Goal: Task Accomplishment & Management: Use online tool/utility

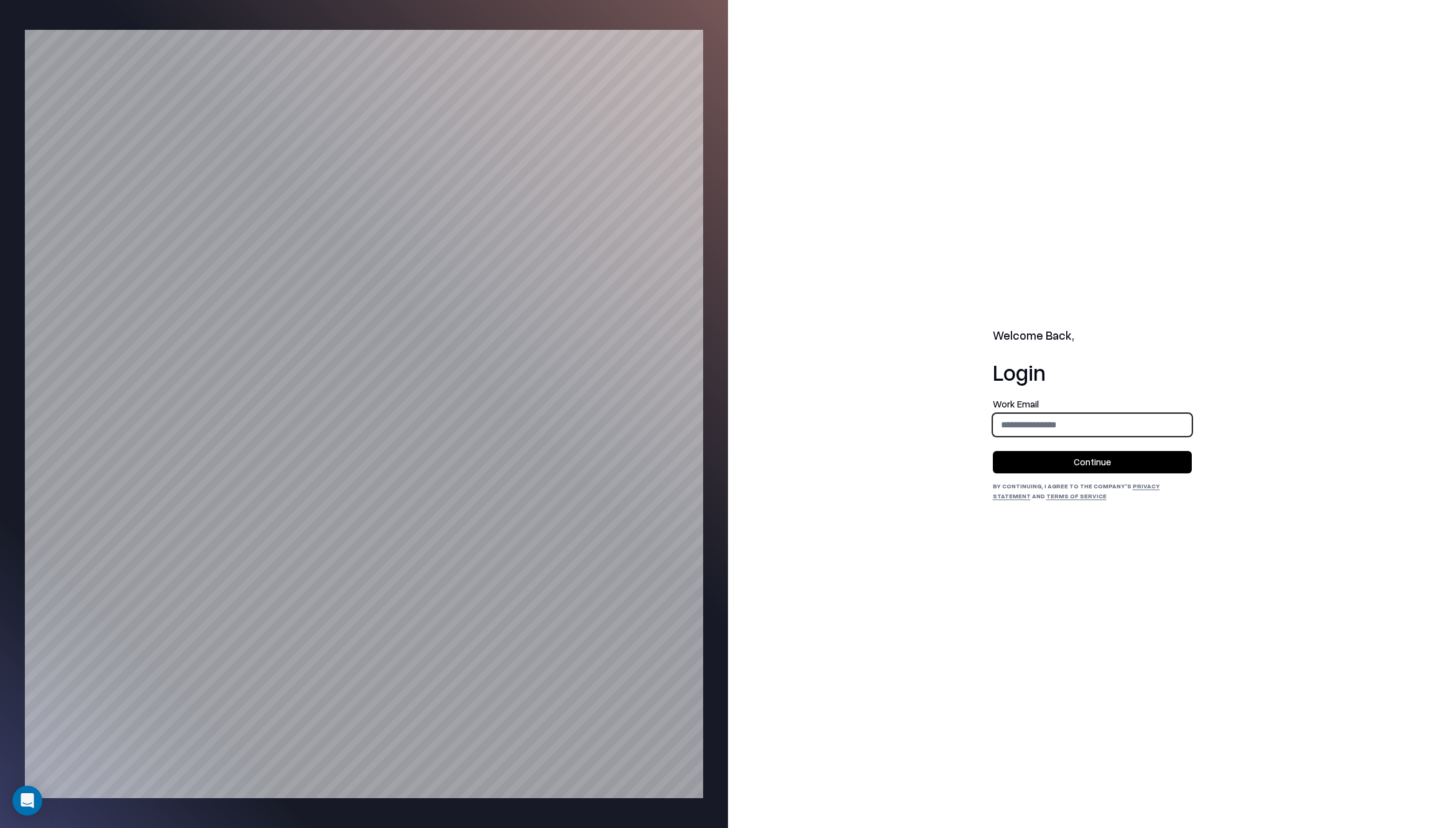
click at [1046, 431] on input "email" at bounding box center [1092, 424] width 198 height 23
type input "**********"
click at [1051, 455] on button "Continue" at bounding box center [1092, 462] width 199 height 22
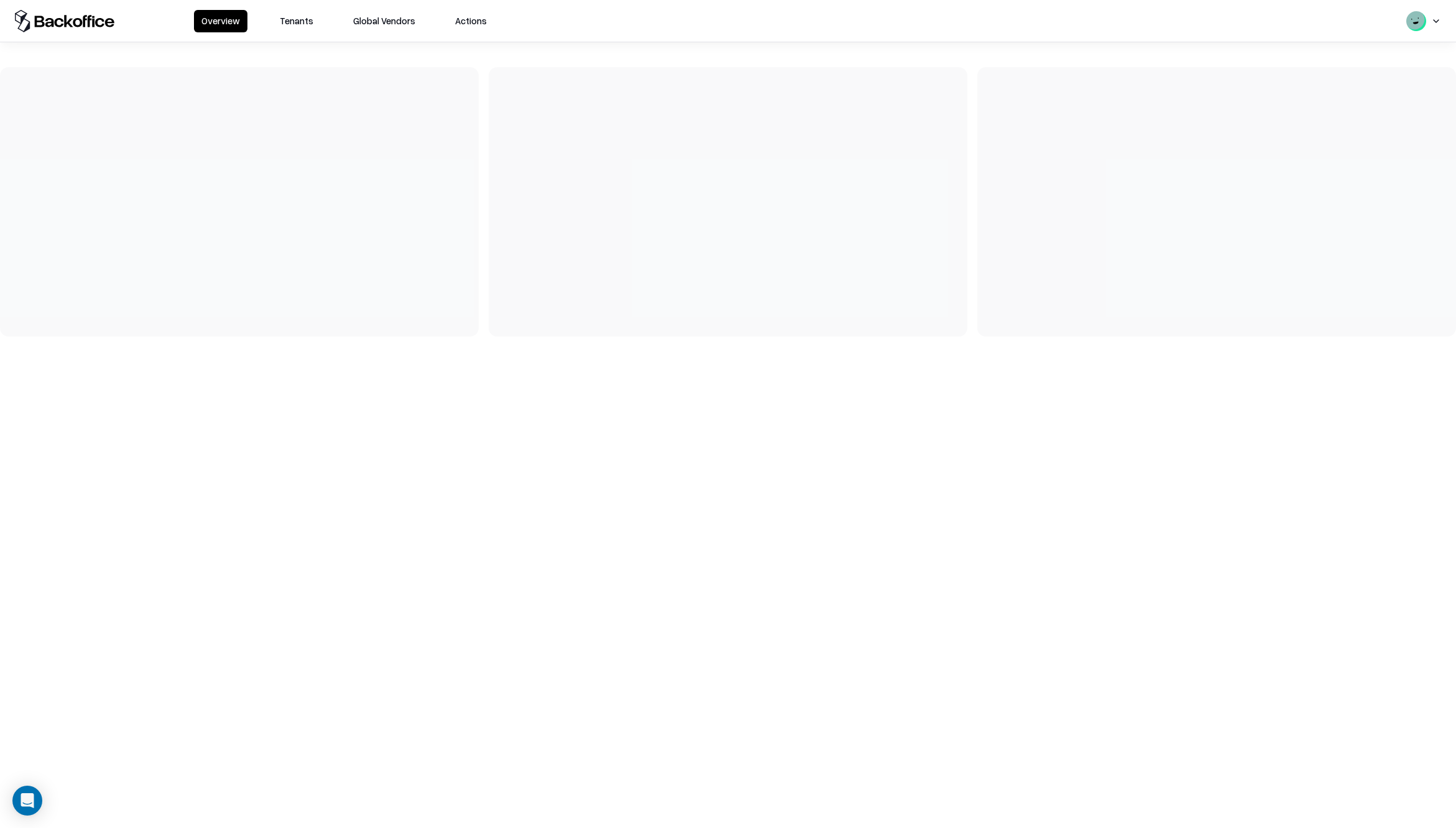
click at [311, 20] on button "Tenants" at bounding box center [296, 21] width 49 height 22
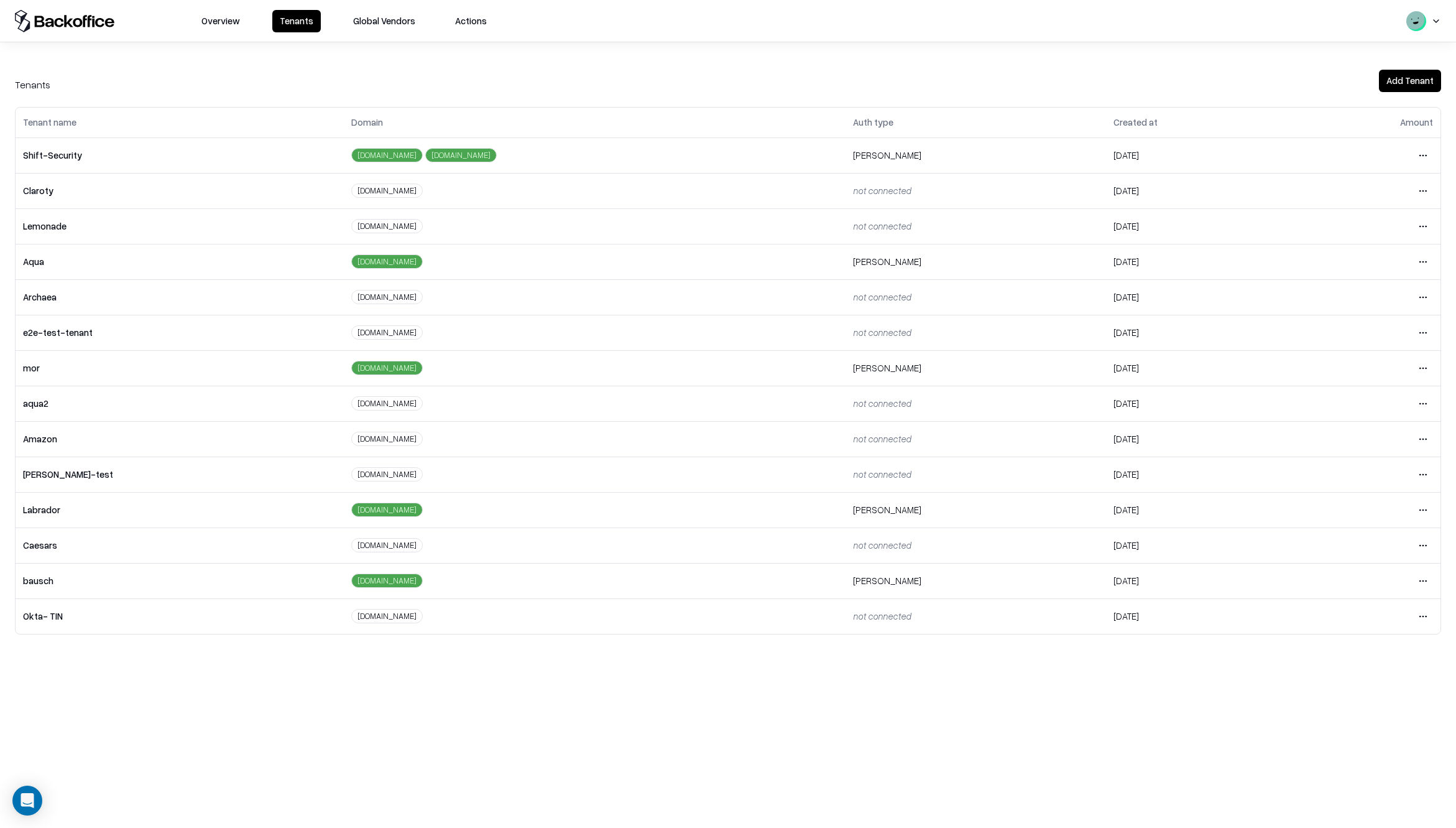
click at [1419, 579] on html "Overview Tenants Global Vendors Actions Tenants Add Tenant Tenant name Domain A…" at bounding box center [728, 414] width 1456 height 828
click at [1332, 691] on div "Login to tenant" at bounding box center [1371, 684] width 134 height 25
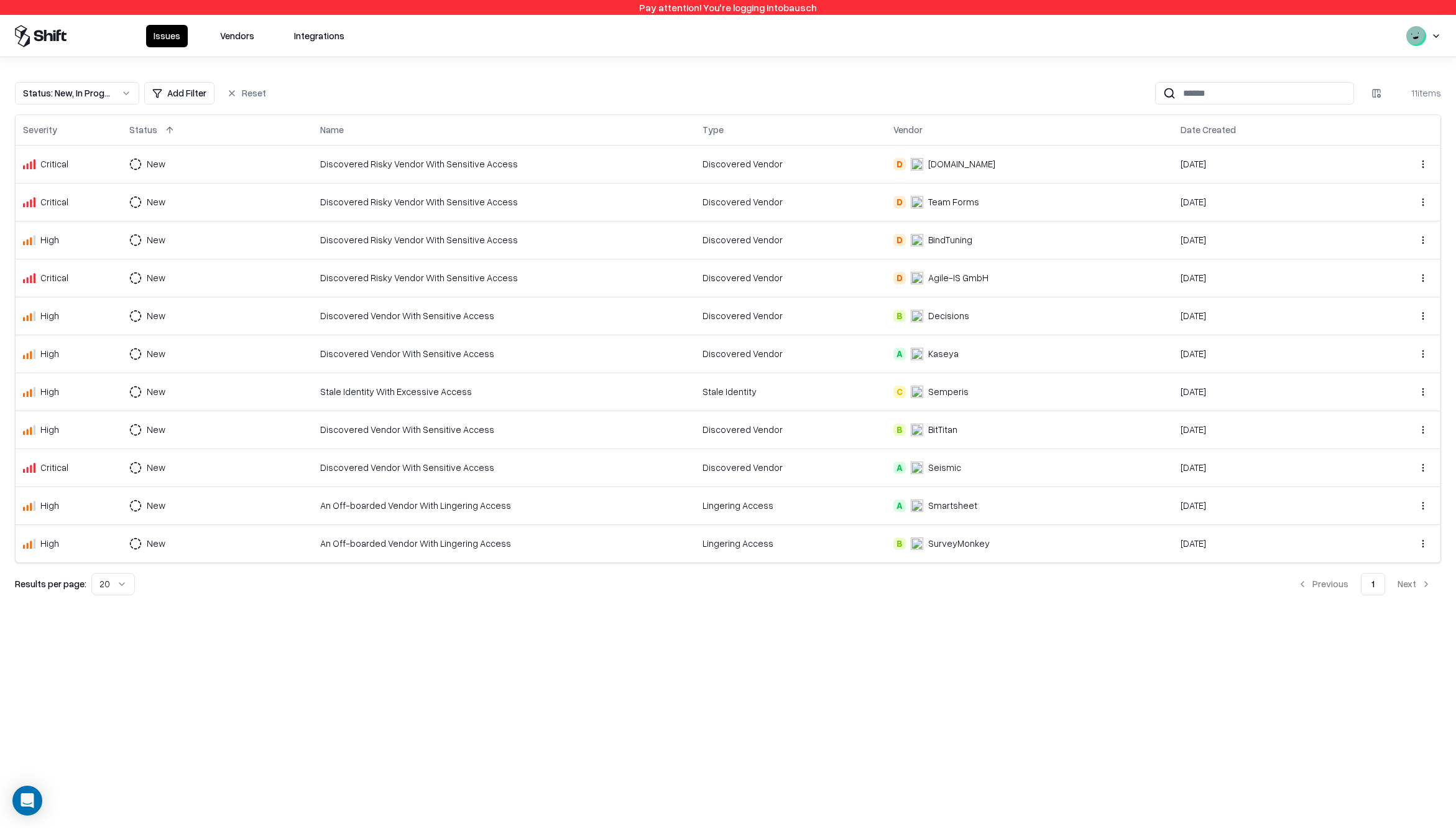
click at [227, 39] on button "Vendors" at bounding box center [238, 36] width 49 height 22
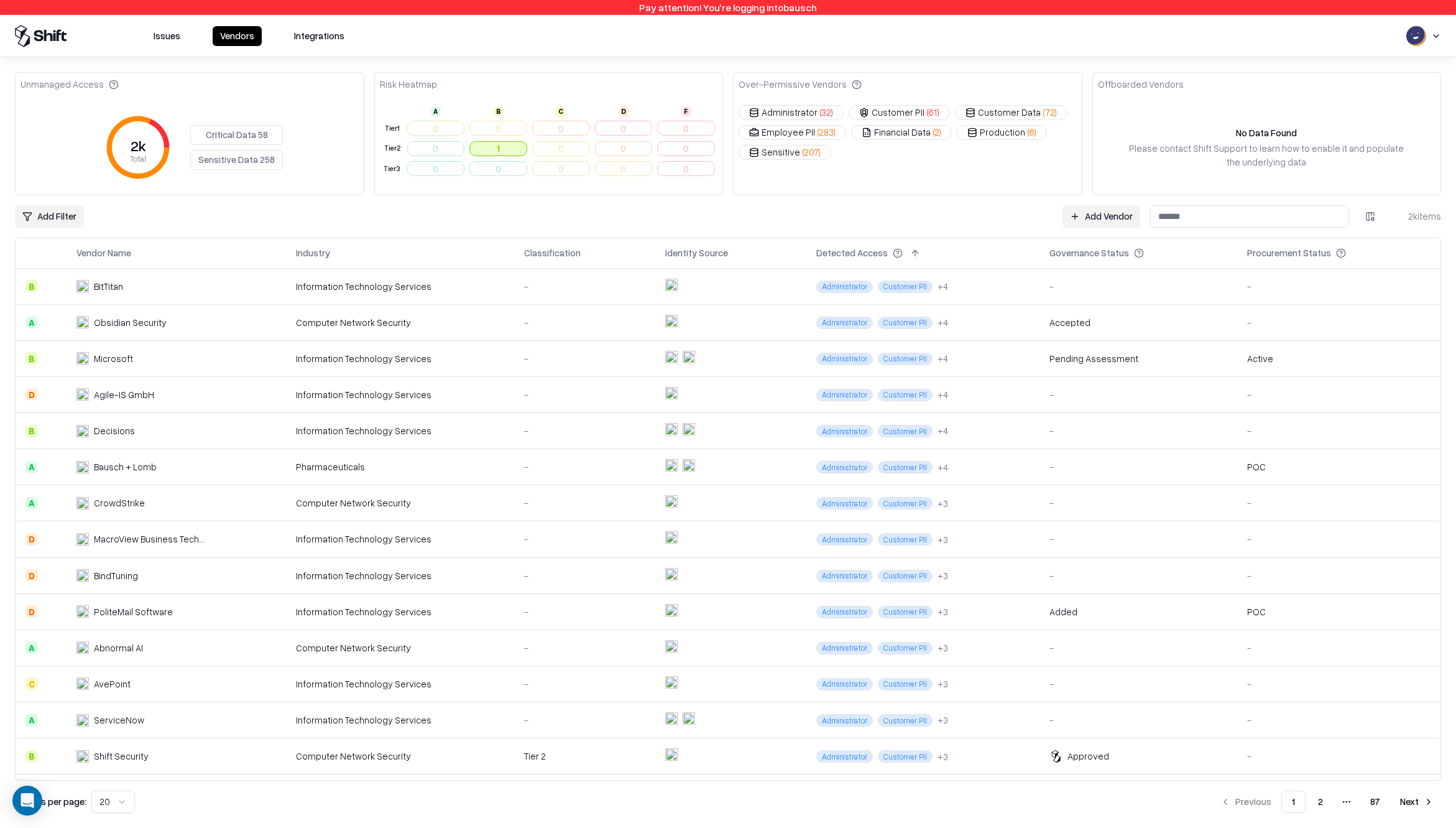
click at [486, 152] on button "1" at bounding box center [498, 148] width 58 height 15
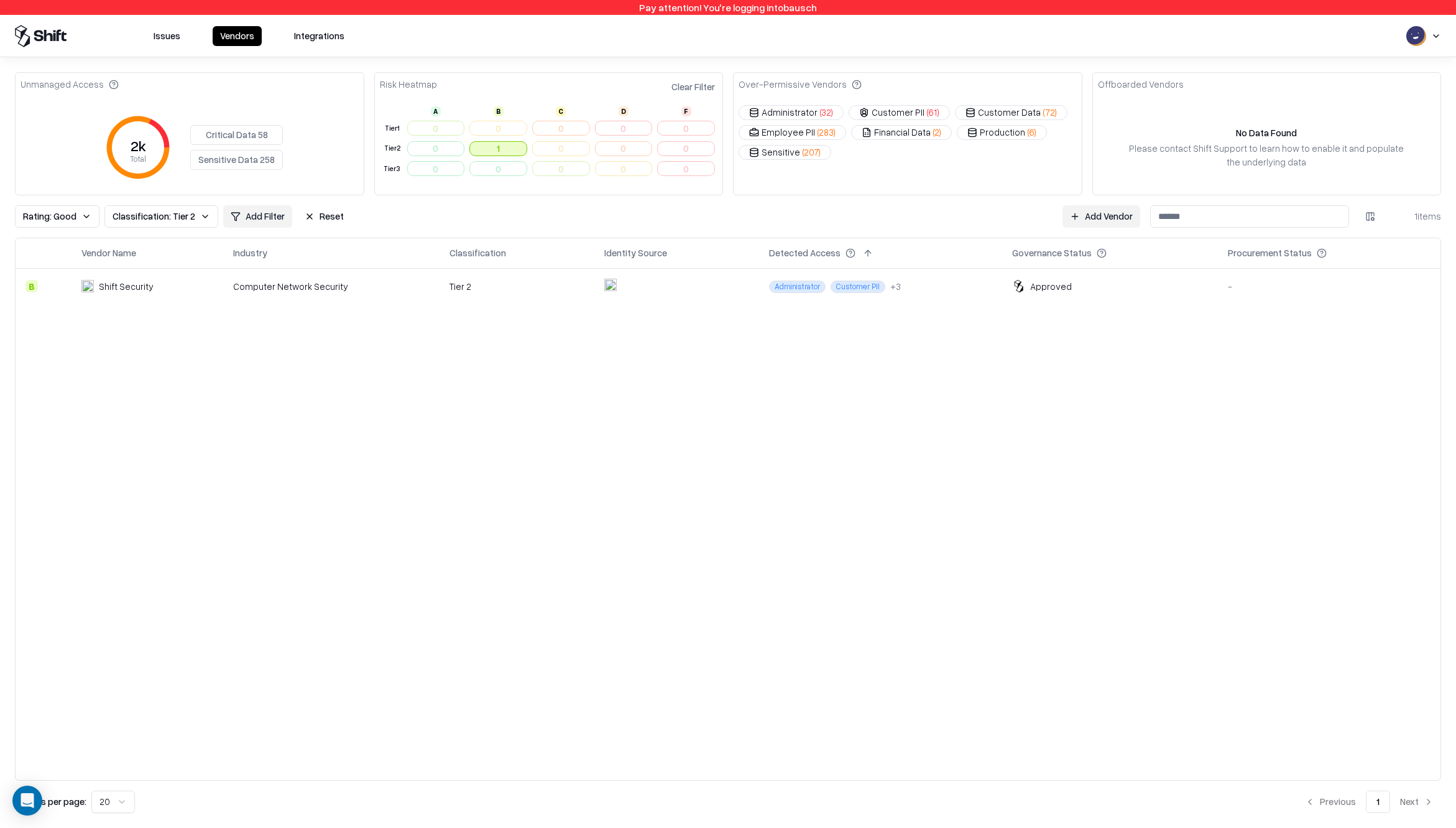
click at [315, 217] on button "Reset" at bounding box center [324, 217] width 54 height 22
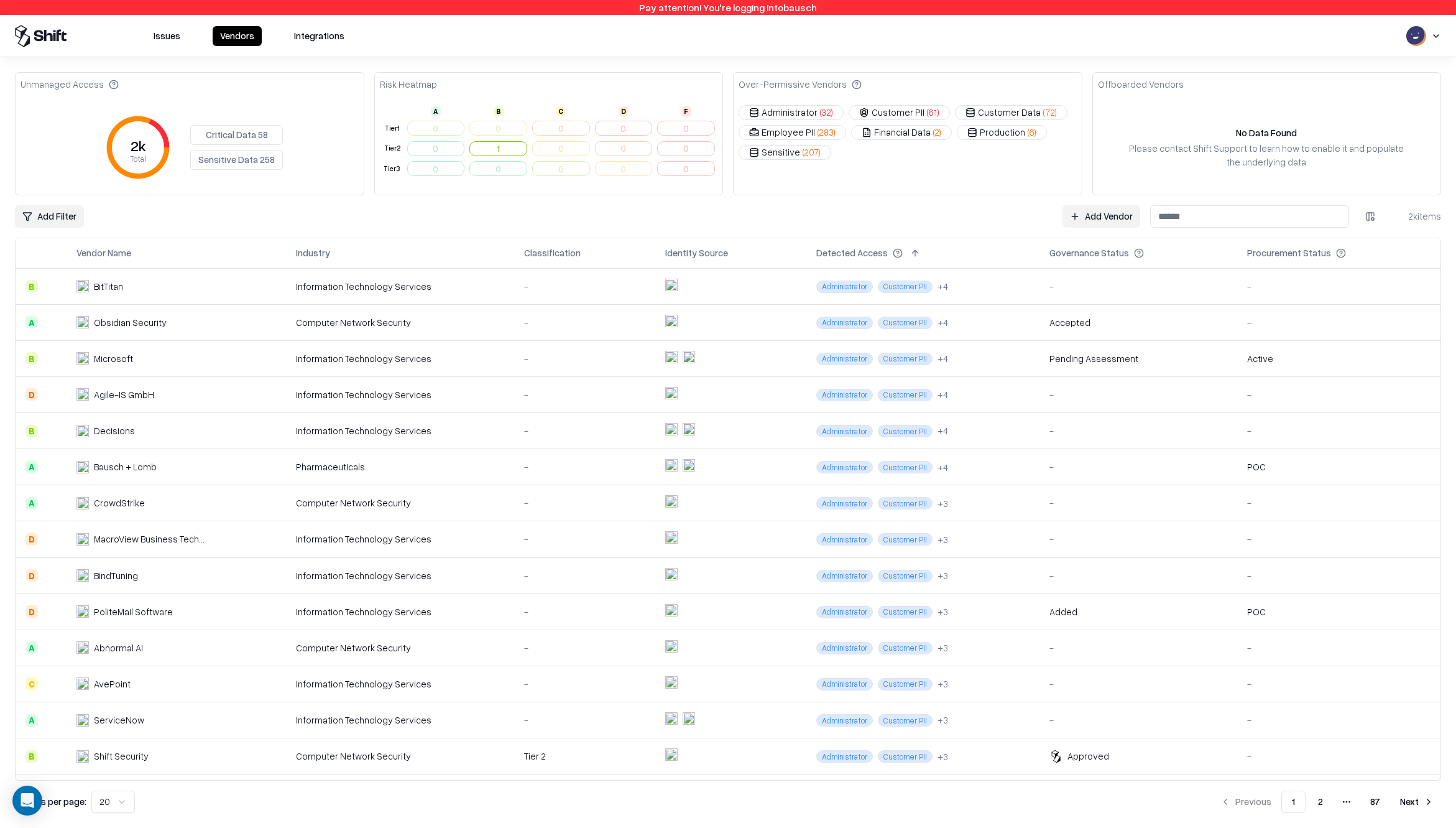
click at [40, 220] on html "Pay attention! You're logging into bausch Issues Vendors Integrations Unmanaged…" at bounding box center [728, 414] width 1456 height 828
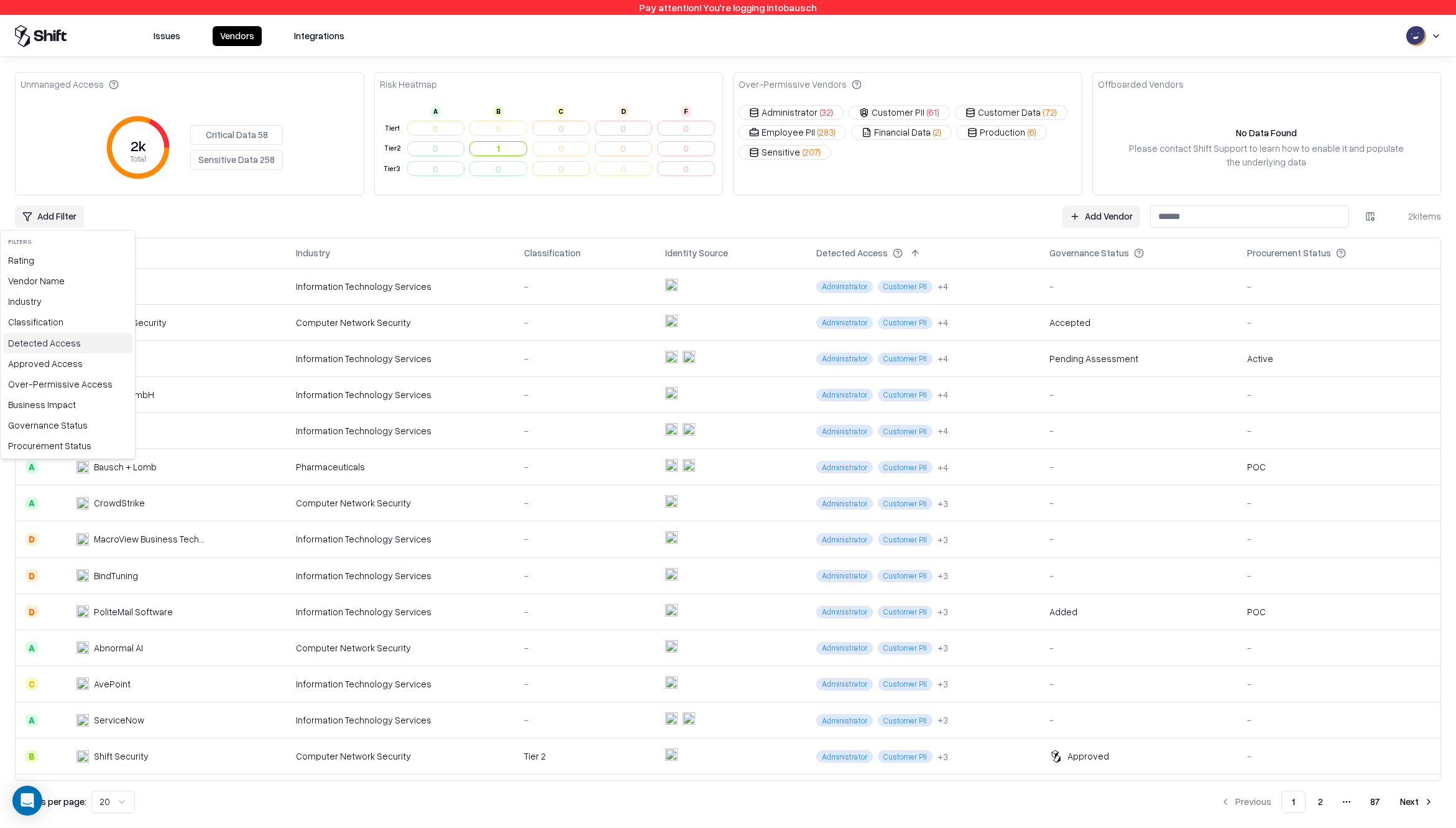
click at [70, 342] on div "Detected Access" at bounding box center [67, 343] width 129 height 20
click at [198, 242] on html "Pay attention! You're logging into bausch Issues Vendors Integrations Unmanaged…" at bounding box center [728, 414] width 1456 height 828
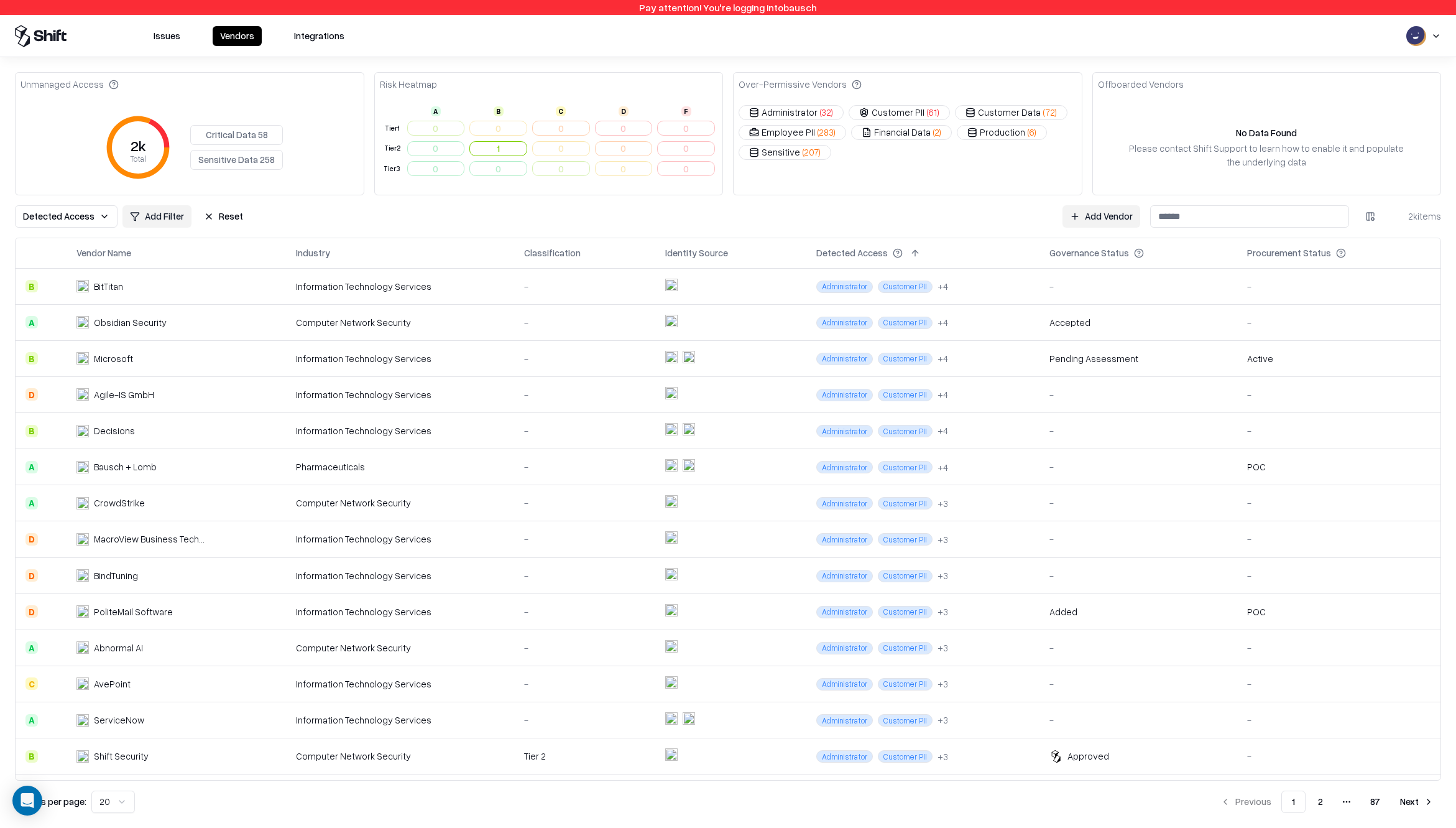
click at [79, 226] on button "Detected Access" at bounding box center [66, 217] width 103 height 22
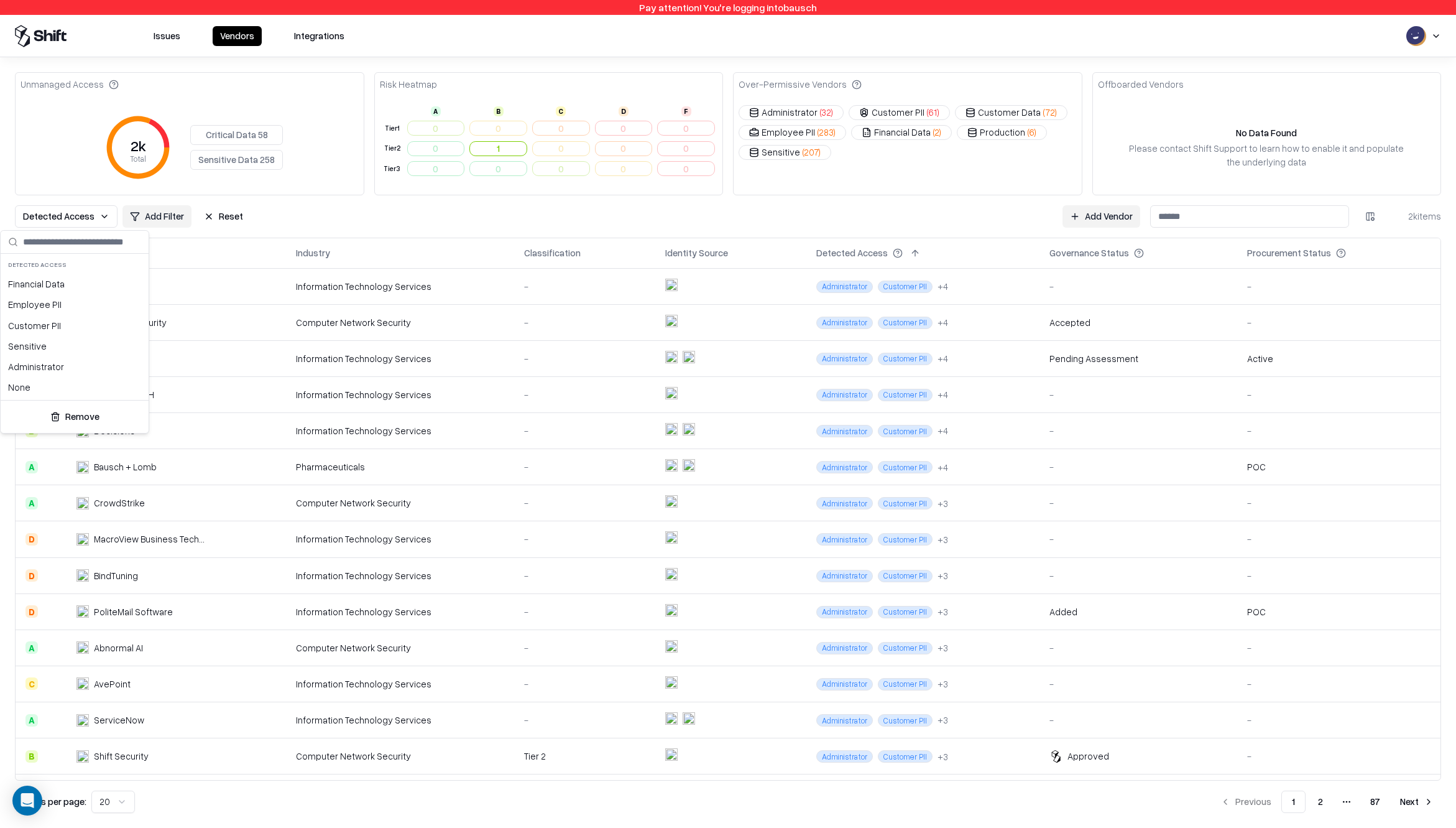
click at [98, 218] on html "Pay attention! You're logging into bausch Issues Vendors Integrations Unmanaged…" at bounding box center [728, 414] width 1456 height 828
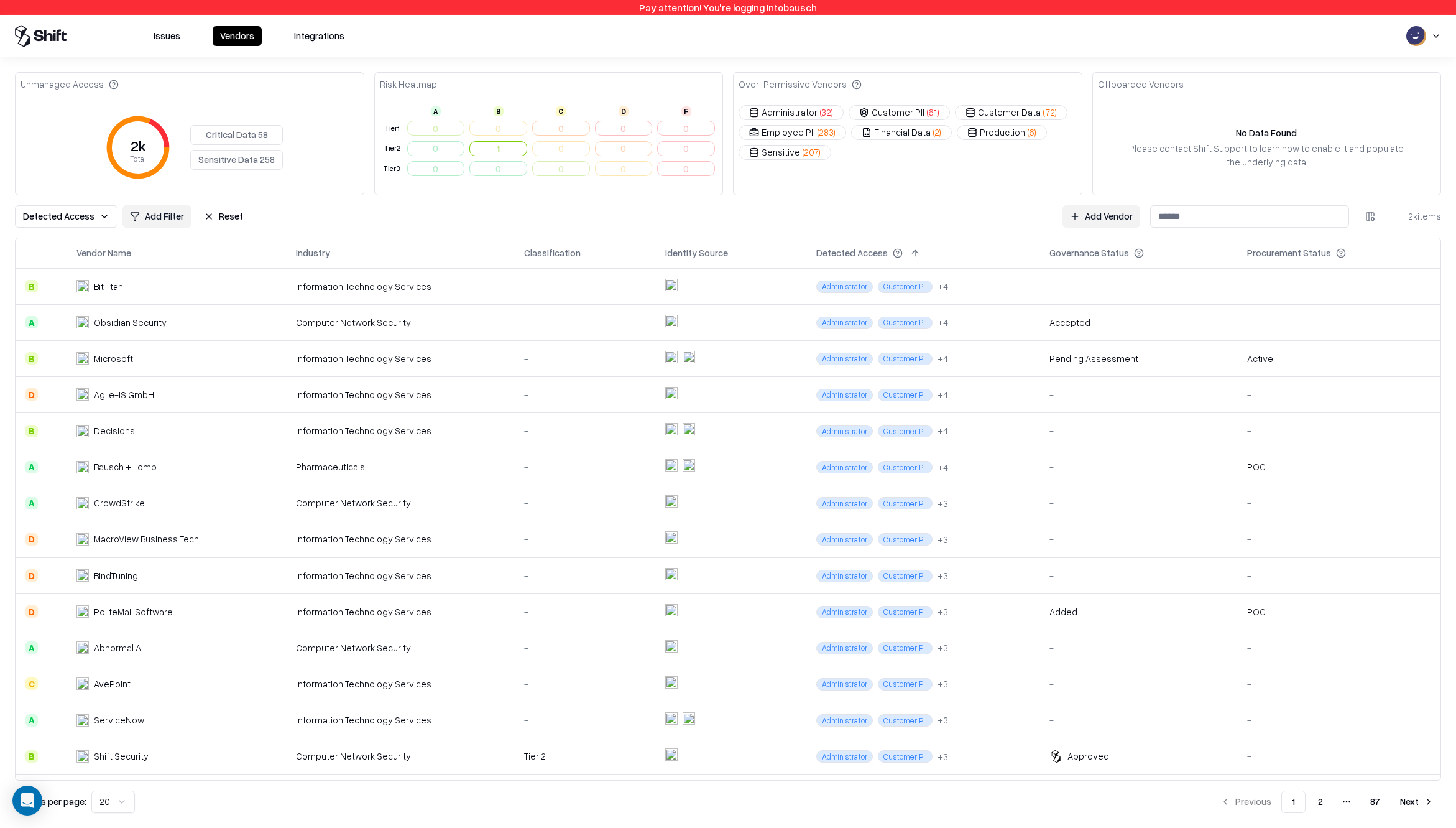
click at [226, 214] on button "Reset" at bounding box center [223, 217] width 54 height 22
click at [31, 232] on div "Unmanaged Access 2k Total Critical Data 58 Sensitive Data 258 Risk Heatmap A B …" at bounding box center [728, 442] width 1426 height 740
click at [48, 222] on html "Pay attention! You're logging into bausch Issues Vendors Integrations Unmanaged…" at bounding box center [728, 414] width 1456 height 828
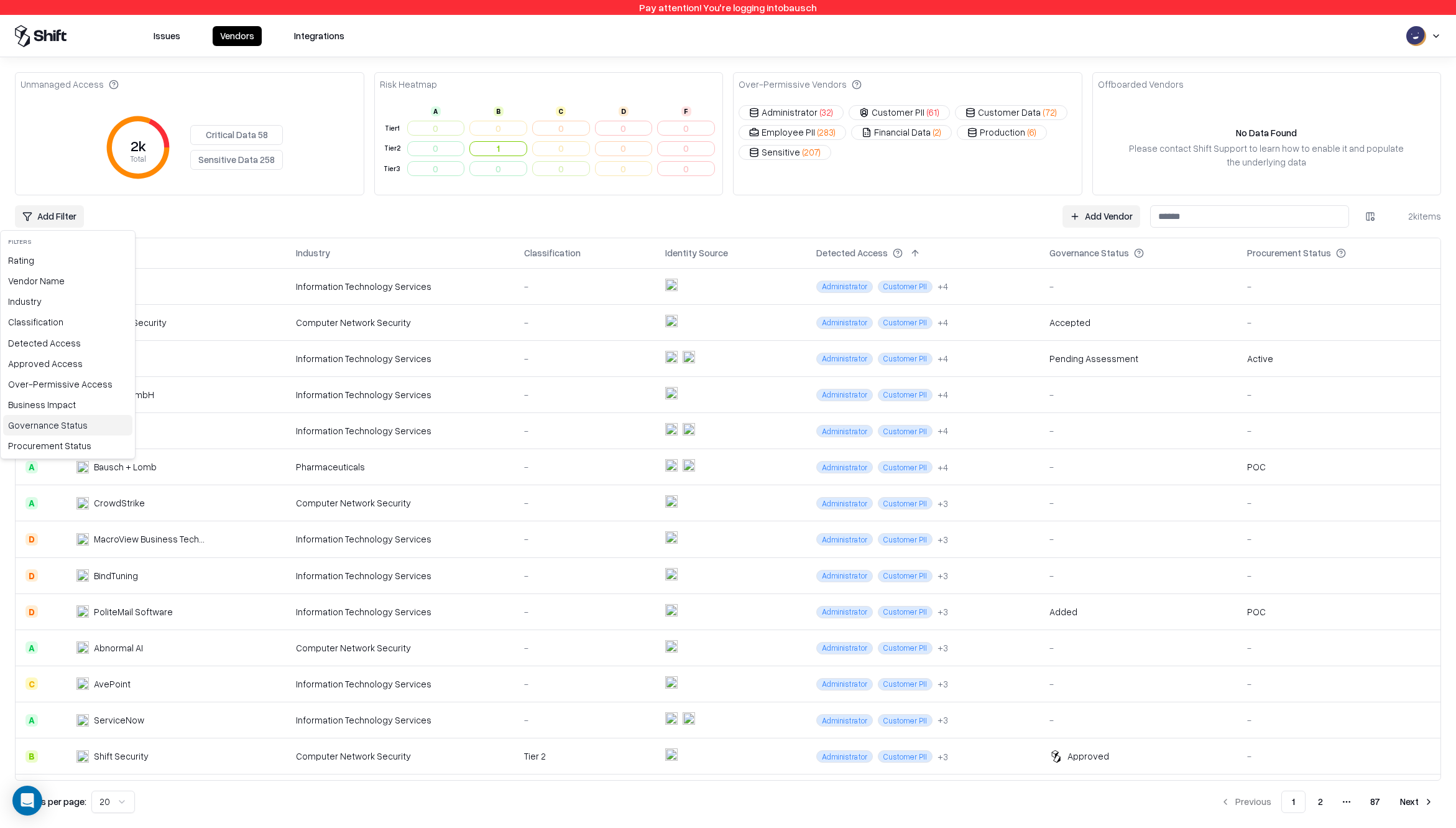
click at [71, 428] on div "Governance Status" at bounding box center [67, 424] width 129 height 20
click at [61, 347] on div "Unmanaged" at bounding box center [74, 350] width 143 height 20
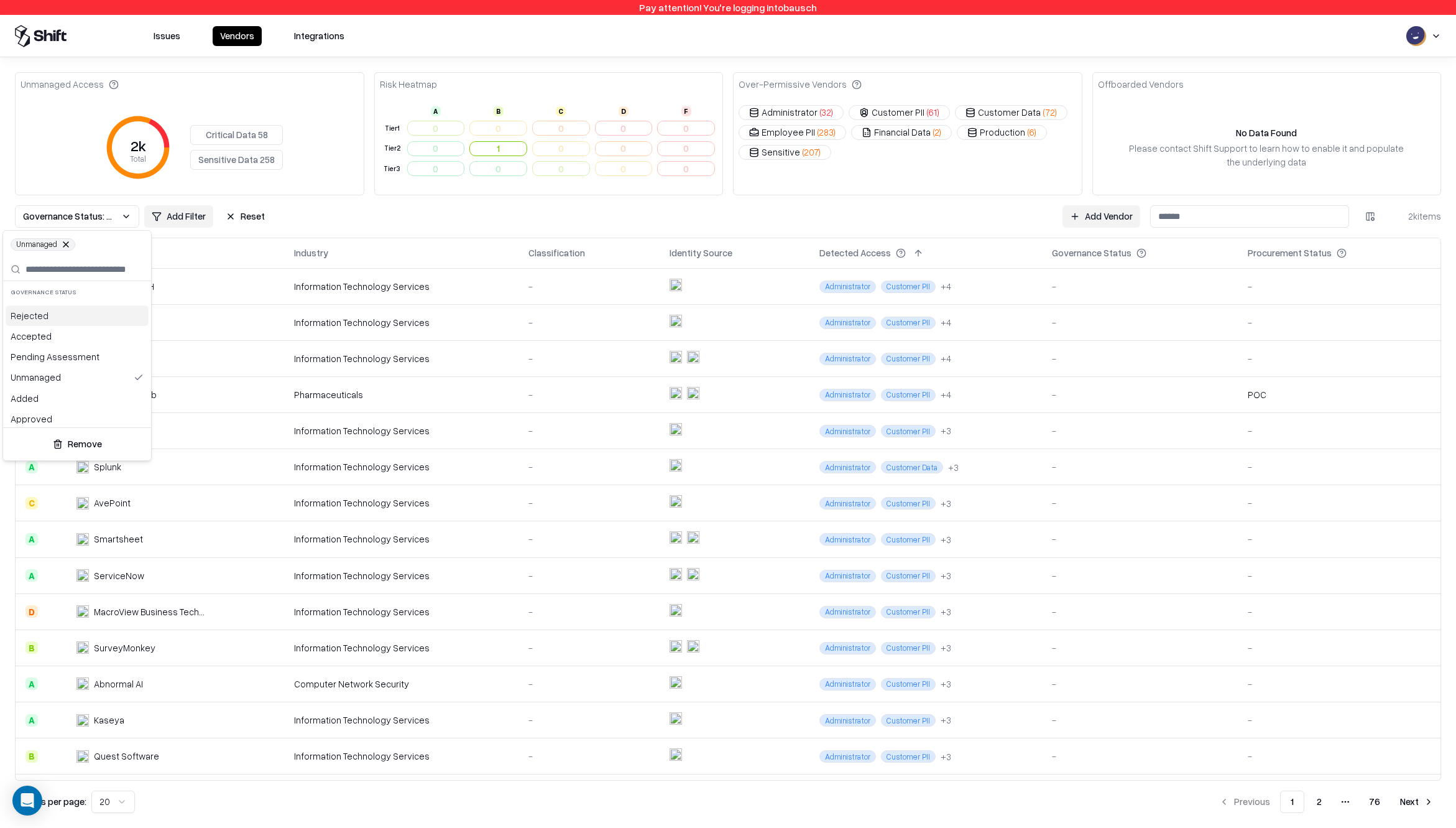
click at [359, 216] on html "Pay attention! You're logging into bausch Issues Vendors Integrations Unmanaged…" at bounding box center [728, 414] width 1456 height 828
